Goal: Find specific page/section: Find specific page/section

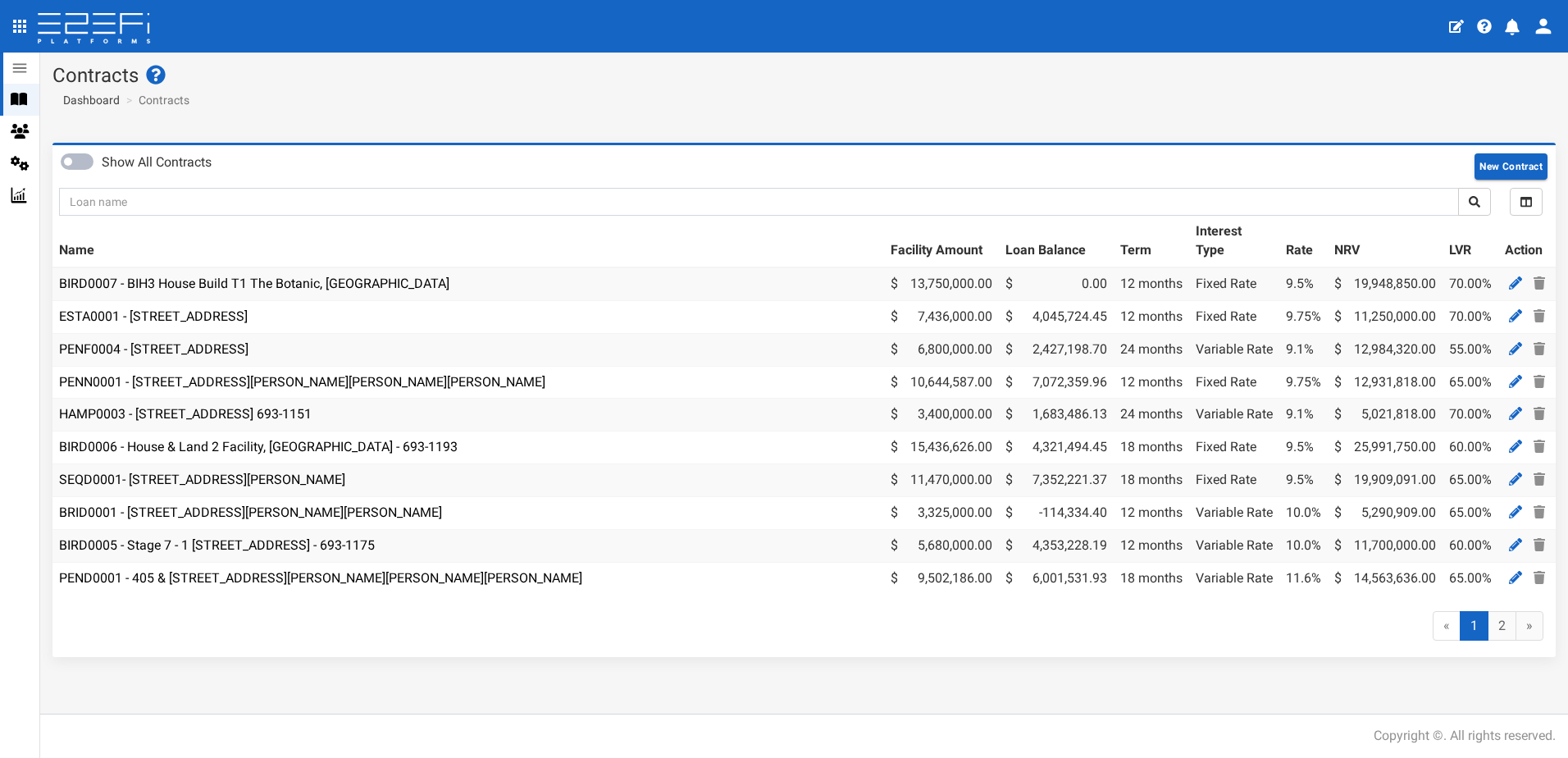
click at [19, 64] on icon at bounding box center [19, 67] width 13 height 9
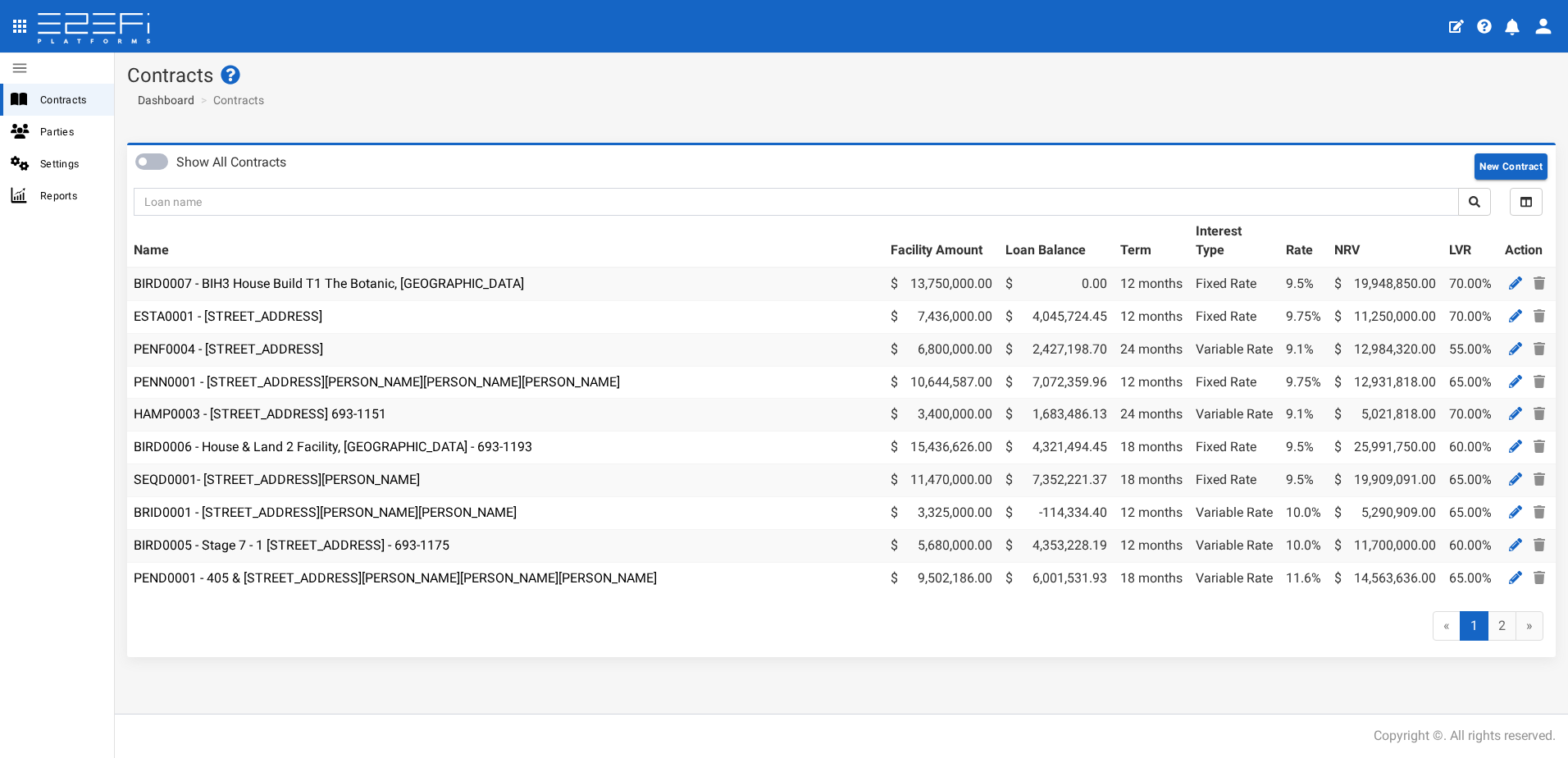
click at [19, 26] on icon "open drawer" at bounding box center [19, 25] width 13 height 13
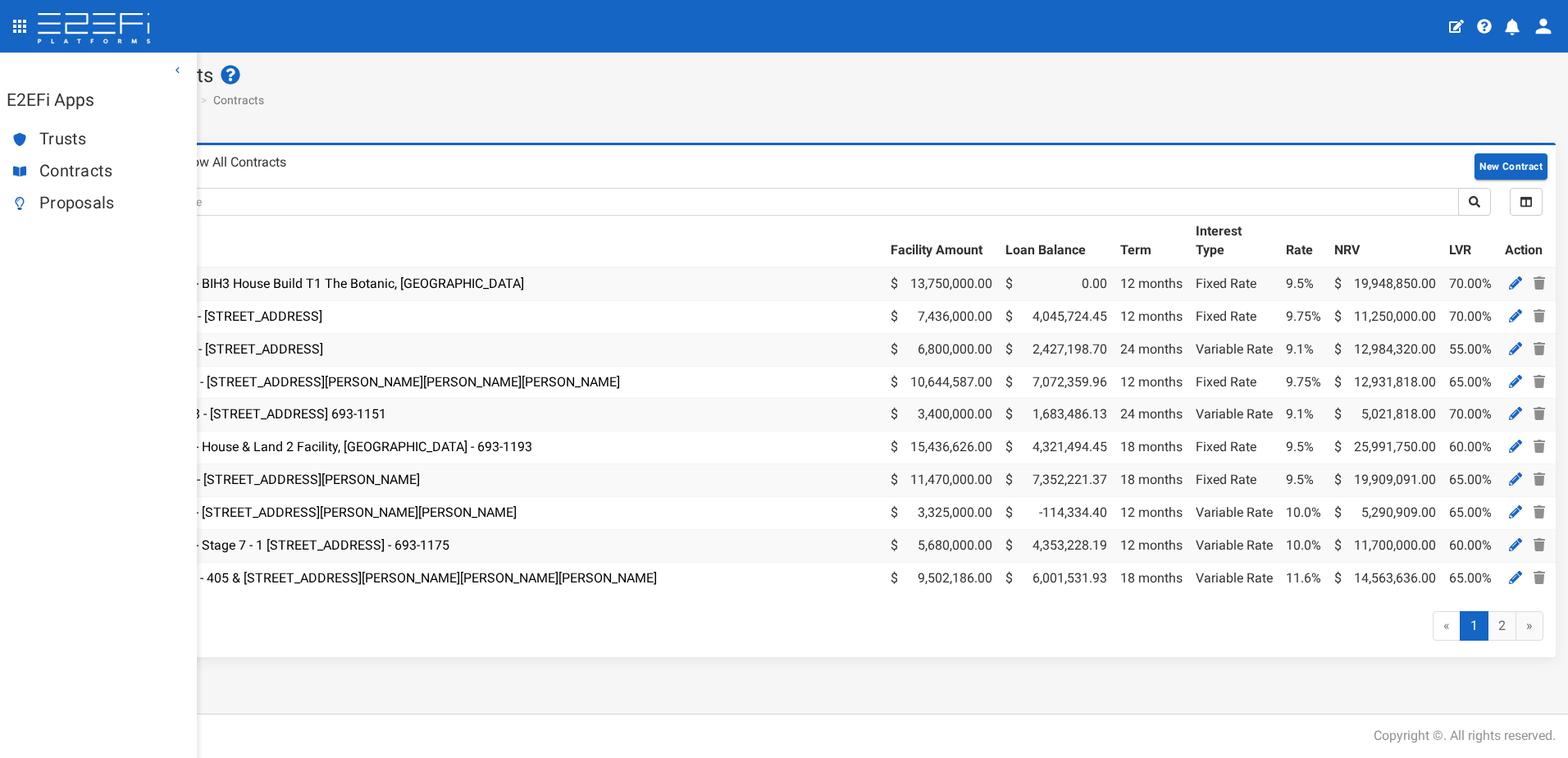
click at [83, 209] on span "Proposals" at bounding box center [111, 202] width 145 height 19
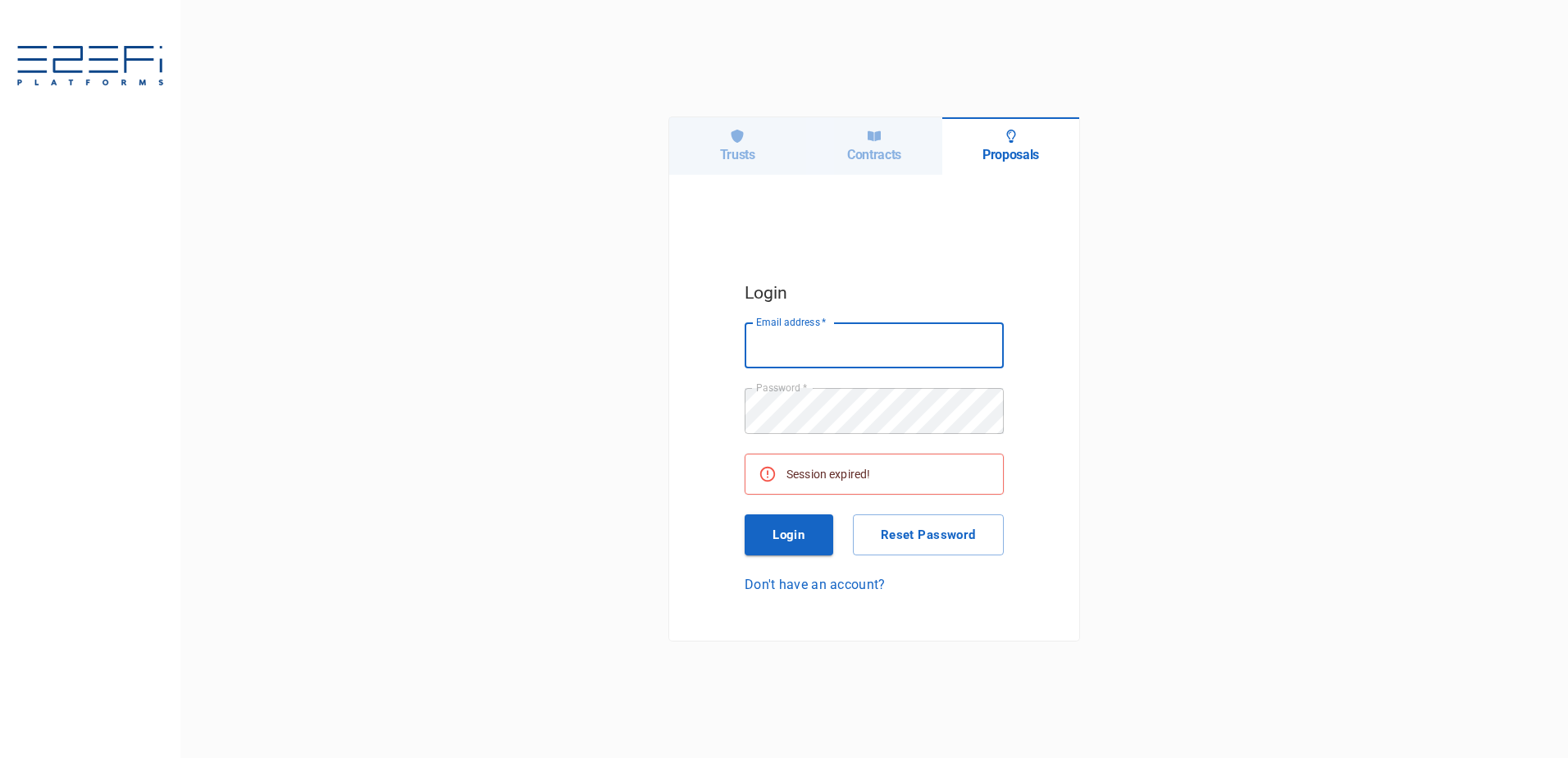
click at [834, 345] on input "Email address   *" at bounding box center [873, 345] width 259 height 46
type input "[PERSON_NAME][EMAIL_ADDRESS][DOMAIN_NAME]"
click at [784, 526] on button "Login" at bounding box center [788, 534] width 89 height 41
